Goal: Check status: Check status

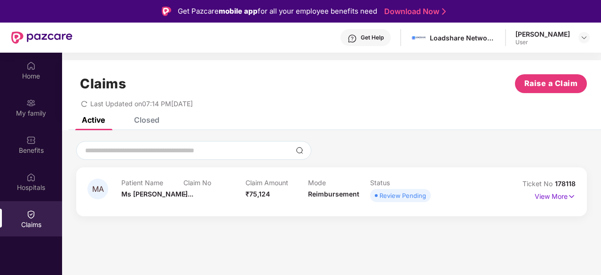
scroll to position [53, 0]
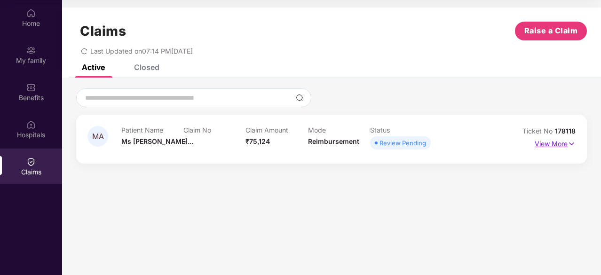
click at [554, 143] on p "View More" at bounding box center [555, 142] width 41 height 13
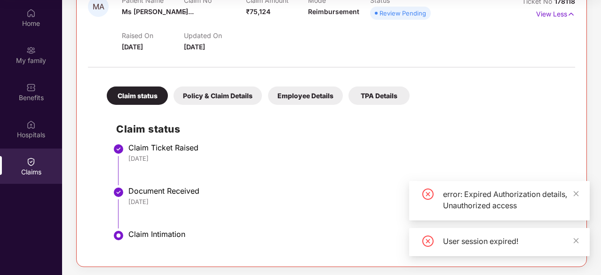
scroll to position [131, 0]
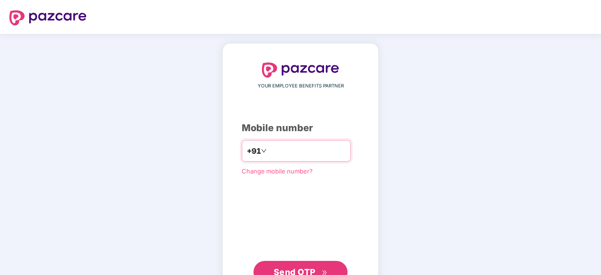
click at [274, 150] on input "number" at bounding box center [307, 151] width 77 height 15
type input "**********"
click at [284, 268] on span "Send OTP" at bounding box center [295, 272] width 42 height 10
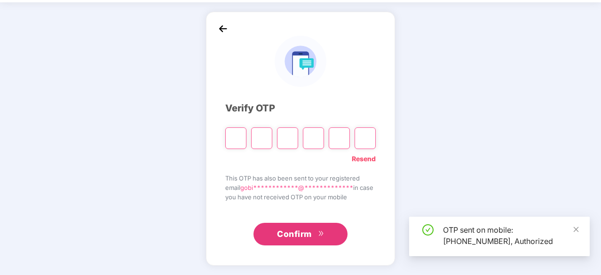
scroll to position [31, 0]
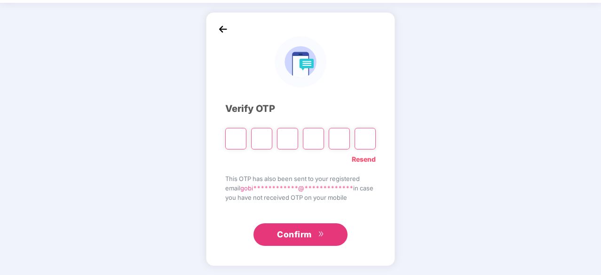
type input "*"
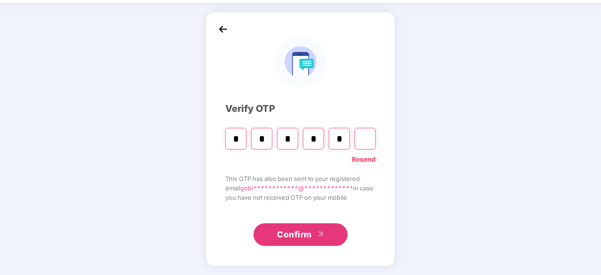
type input "*"
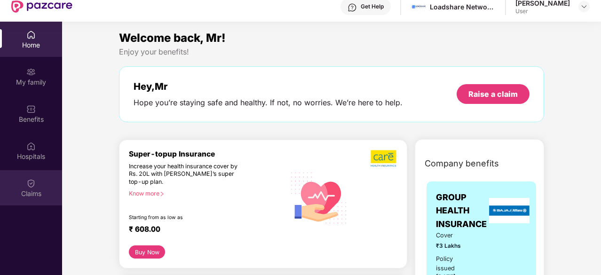
click at [32, 191] on div "Claims" at bounding box center [31, 193] width 62 height 9
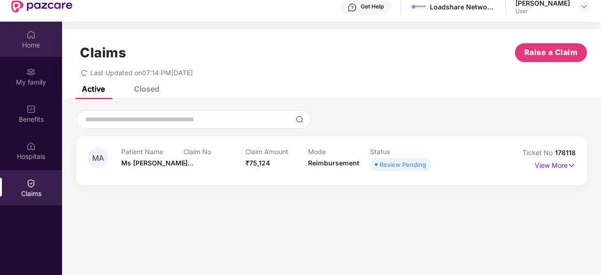
click at [29, 44] on div "Home" at bounding box center [31, 44] width 62 height 9
